Goal: Transaction & Acquisition: Purchase product/service

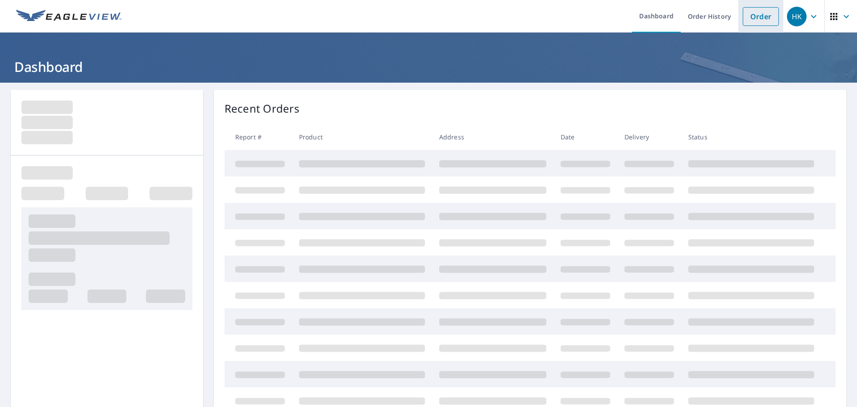
click at [743, 19] on link "Order" at bounding box center [761, 16] width 36 height 19
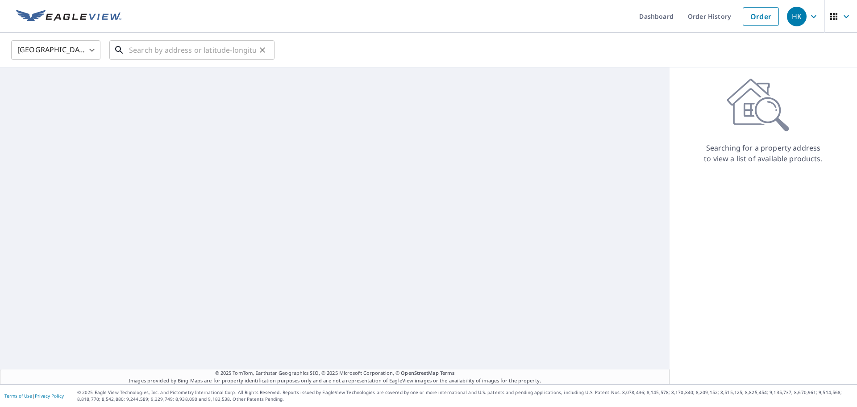
click at [160, 44] on input "text" at bounding box center [192, 50] width 127 height 25
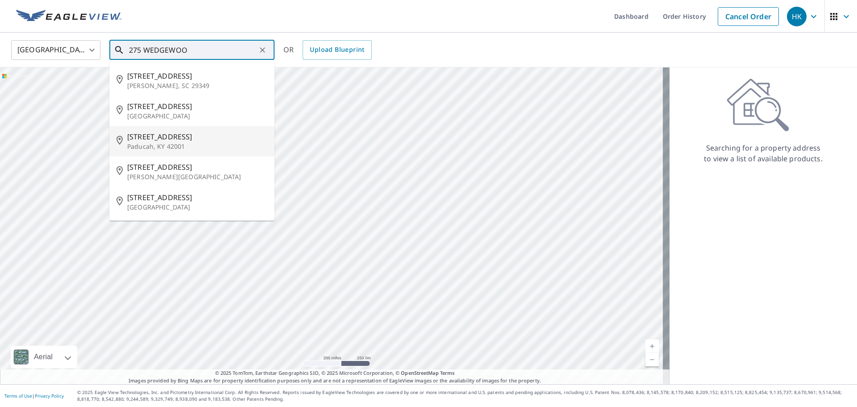
click at [190, 145] on p "Paducah, KY 42001" at bounding box center [197, 146] width 140 height 9
type input "[STREET_ADDRESS]"
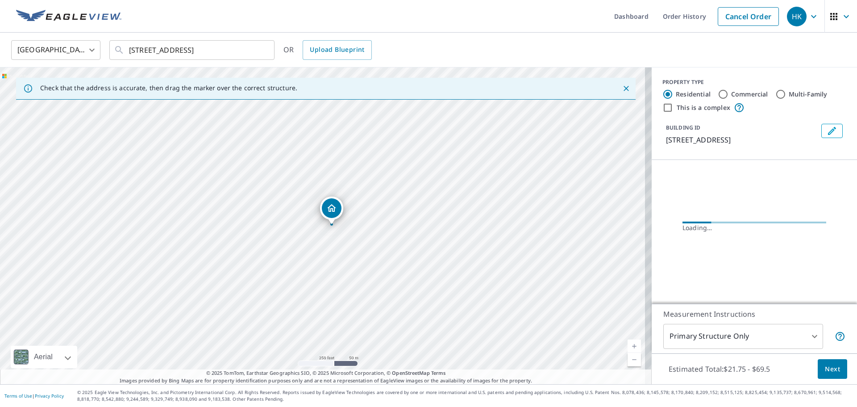
click at [718, 338] on body "HK HK Dashboard Order History Cancel Order HK [GEOGRAPHIC_DATA] [GEOGRAPHIC_DAT…" at bounding box center [428, 203] width 857 height 407
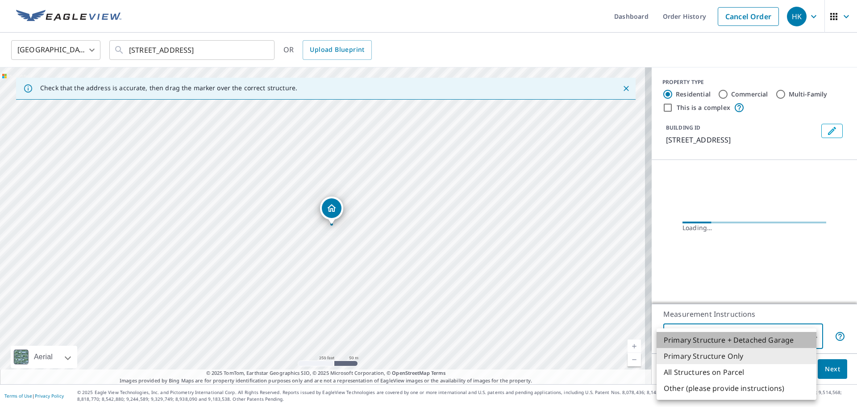
click at [723, 342] on li "Primary Structure + Detached Garage" at bounding box center [737, 340] width 160 height 16
type input "1"
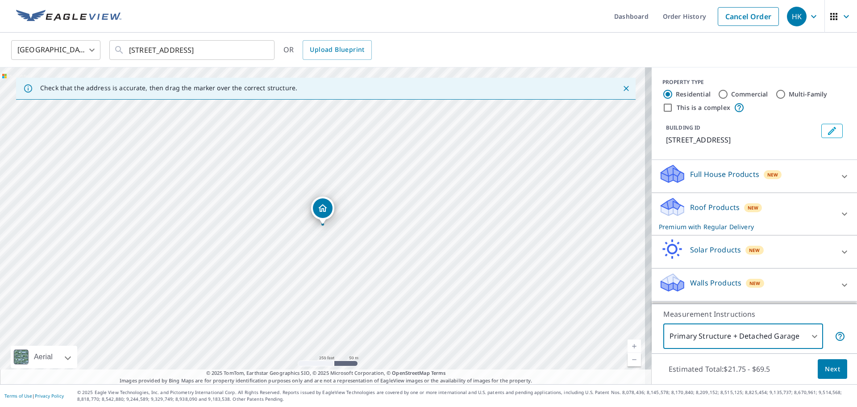
click at [825, 368] on span "Next" at bounding box center [832, 368] width 15 height 11
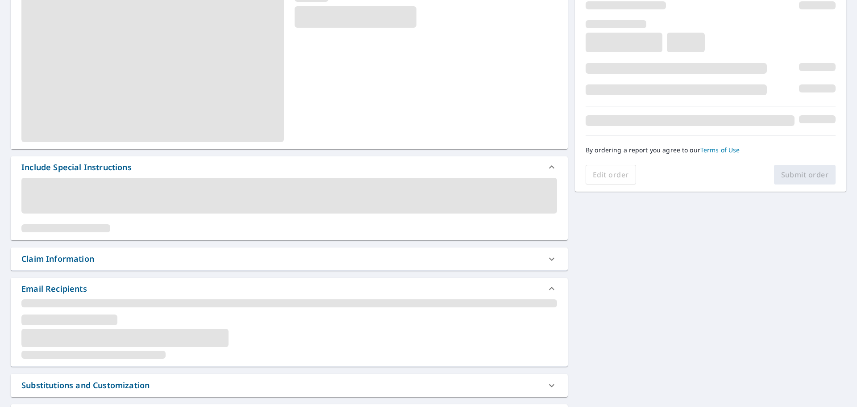
scroll to position [134, 0]
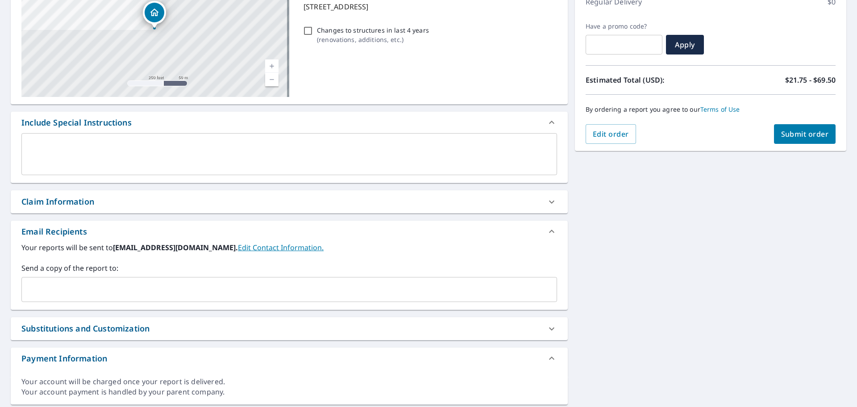
click at [139, 197] on div "Claim Information" at bounding box center [289, 201] width 557 height 23
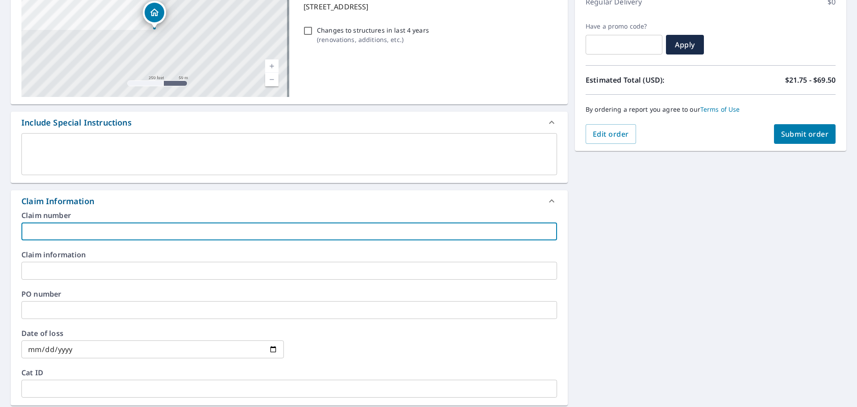
click at [118, 227] on input "text" at bounding box center [289, 231] width 536 height 18
type input "DT 400"
click at [88, 265] on input "text" at bounding box center [289, 271] width 536 height 18
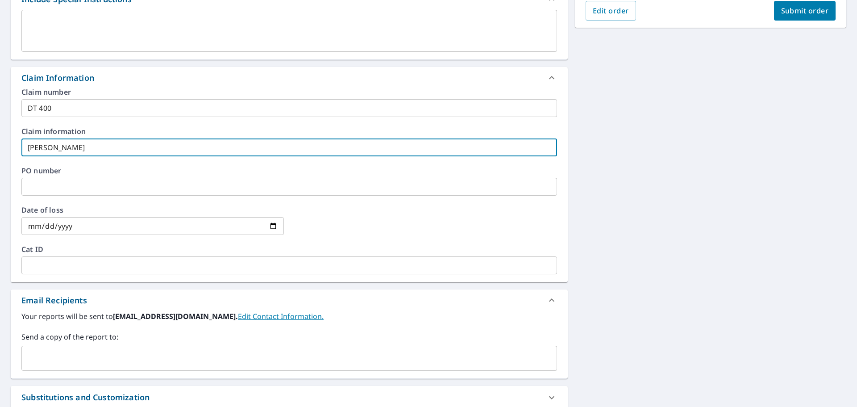
scroll to position [313, 0]
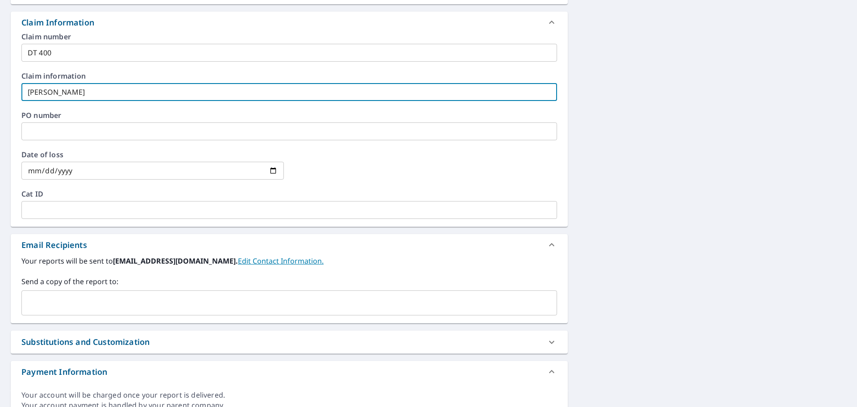
type input "[PERSON_NAME]"
click at [233, 298] on input "text" at bounding box center [282, 302] width 514 height 17
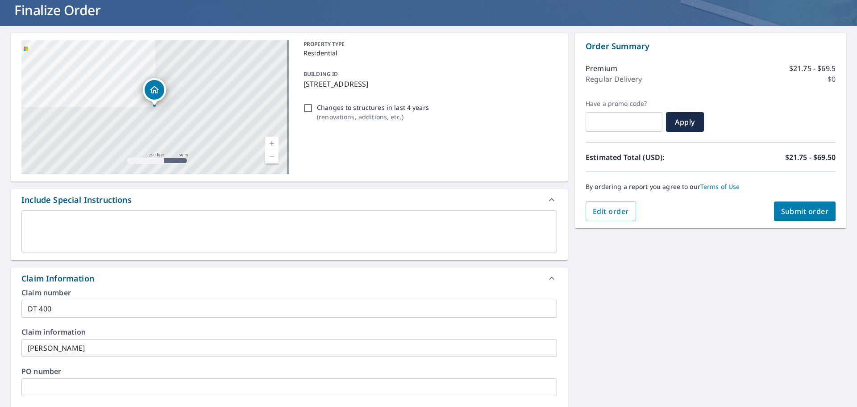
scroll to position [0, 0]
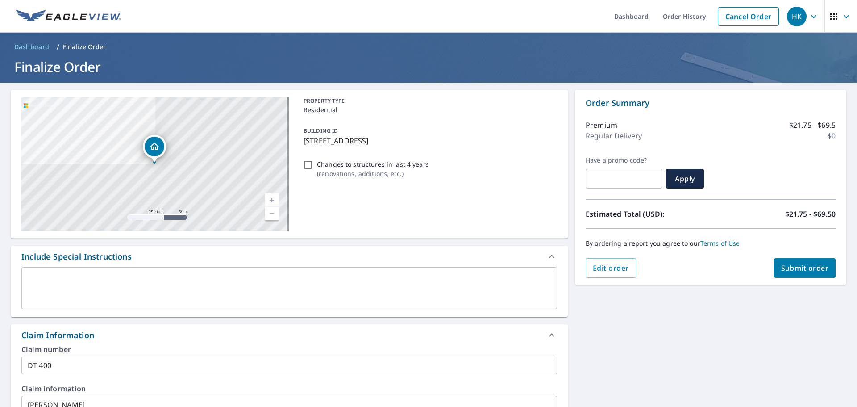
type input "[EMAIL_ADDRESS][DOMAIN_NAME]"
click at [784, 268] on span "Submit order" at bounding box center [805, 268] width 48 height 10
